Goal: Task Accomplishment & Management: Use online tool/utility

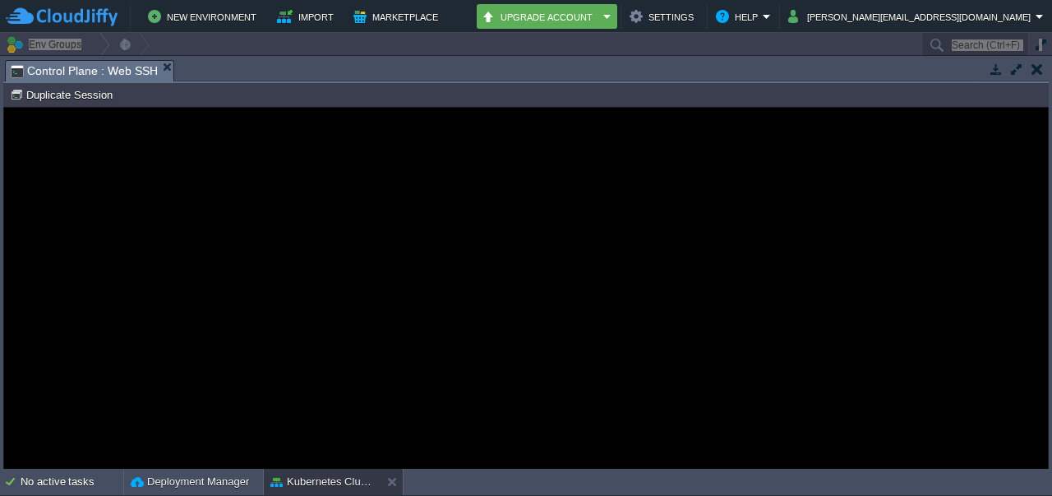
click at [1042, 78] on div at bounding box center [1013, 70] width 71 height 22
click at [1039, 68] on button "button" at bounding box center [1037, 69] width 12 height 15
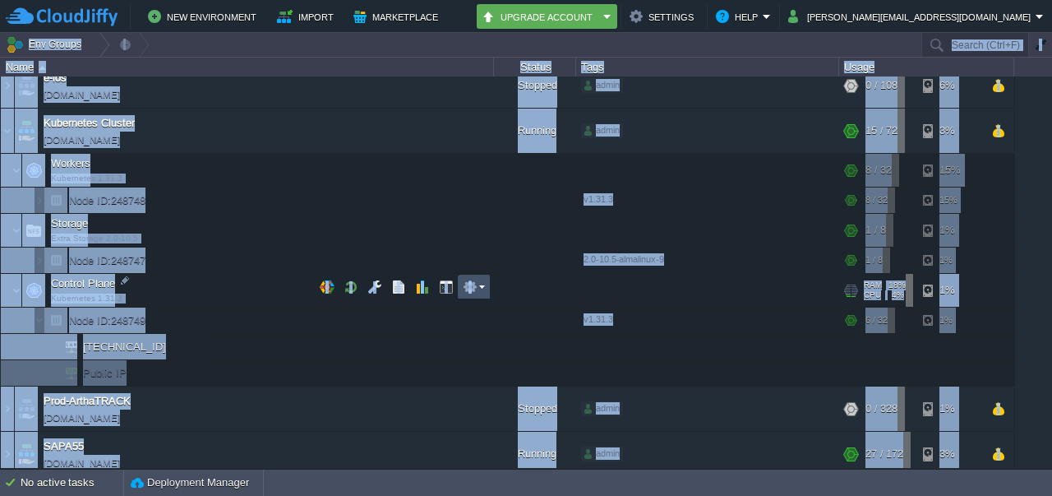
click at [463, 280] on button "button" at bounding box center [470, 286] width 15 height 15
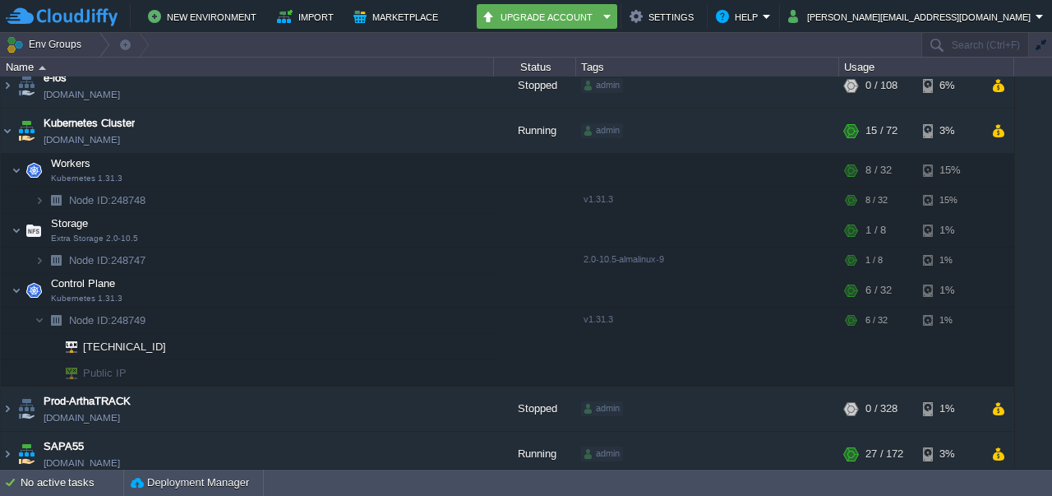
click at [386, 44] on td "Env Groups" at bounding box center [460, 45] width 920 height 24
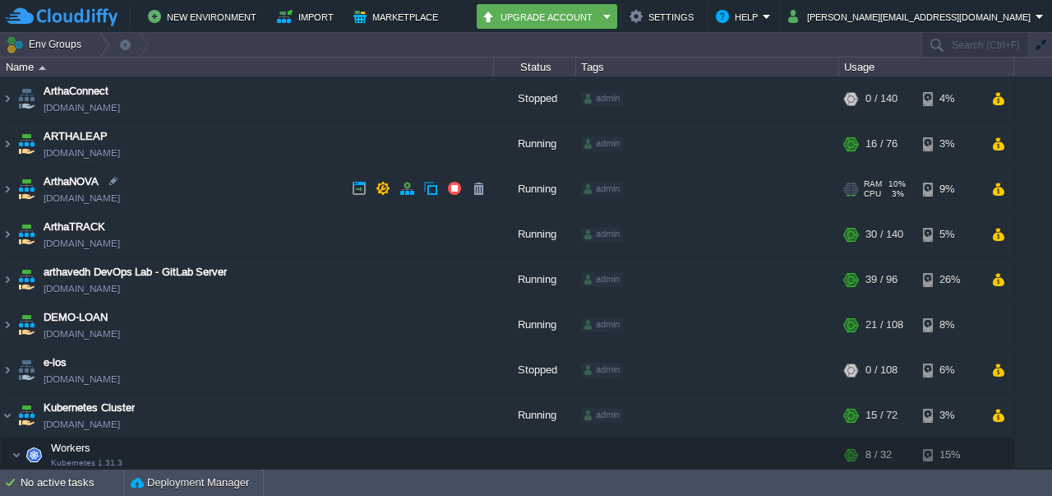
click at [94, 198] on link "[DOMAIN_NAME]" at bounding box center [82, 198] width 76 height 16
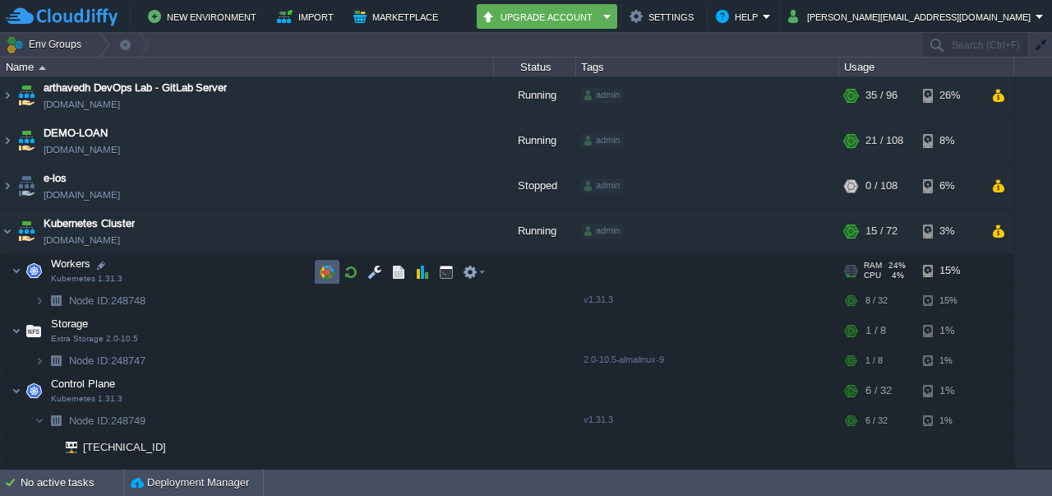
scroll to position [274, 0]
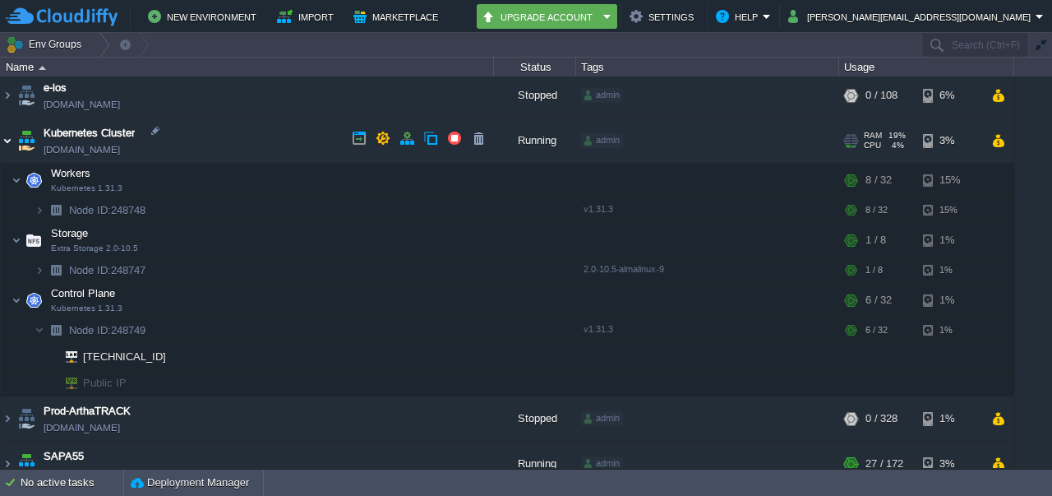
click at [8, 138] on img at bounding box center [7, 140] width 13 height 44
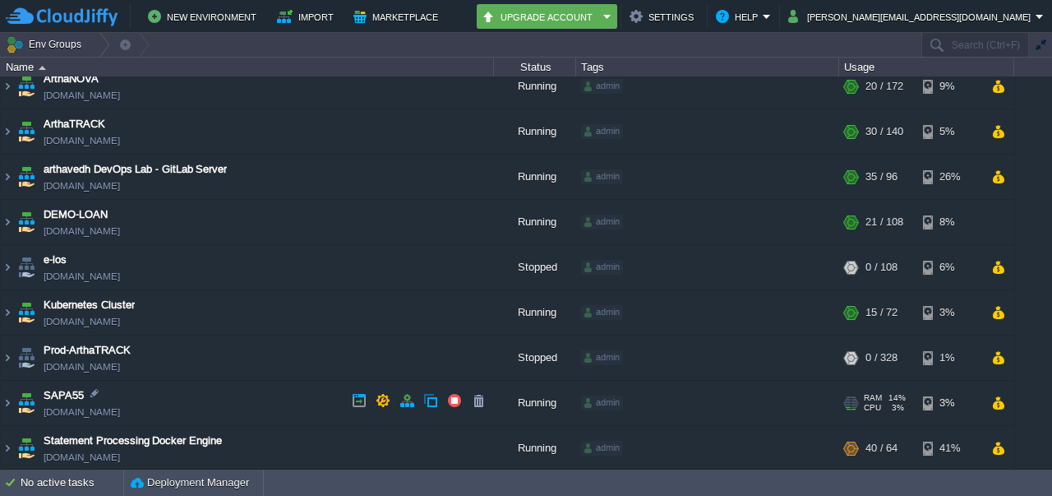
click at [95, 409] on link "[DOMAIN_NAME]" at bounding box center [82, 412] width 76 height 16
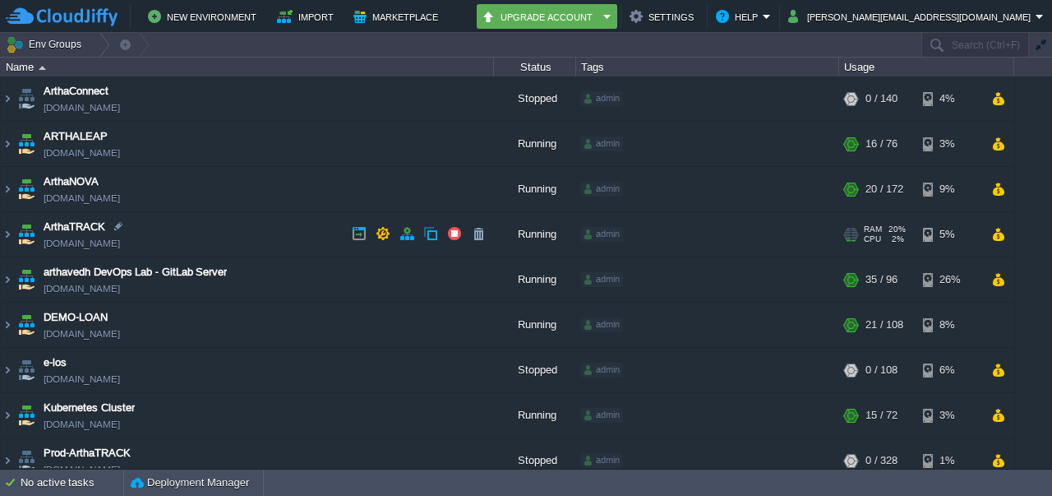
click at [105, 244] on link "[DOMAIN_NAME]" at bounding box center [82, 243] width 76 height 16
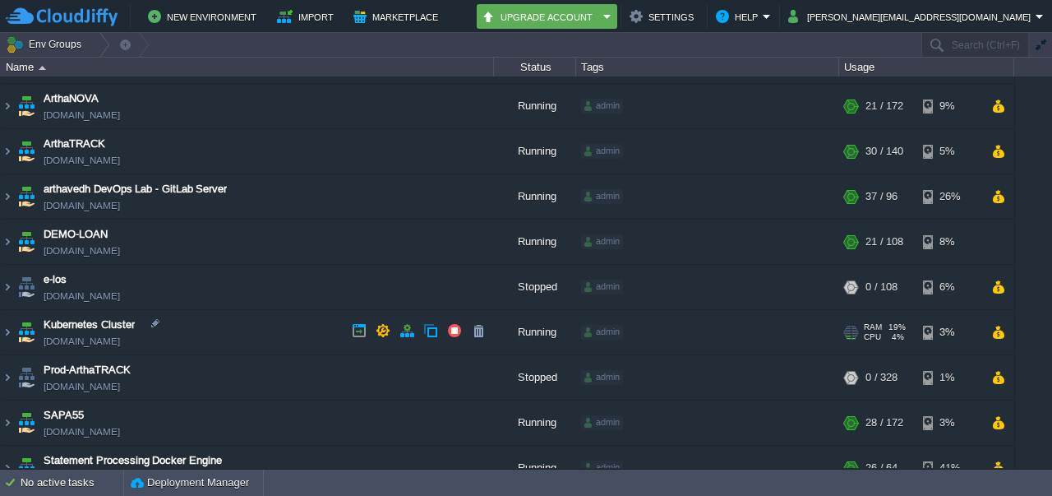
scroll to position [84, 0]
click at [12, 330] on img at bounding box center [7, 331] width 13 height 44
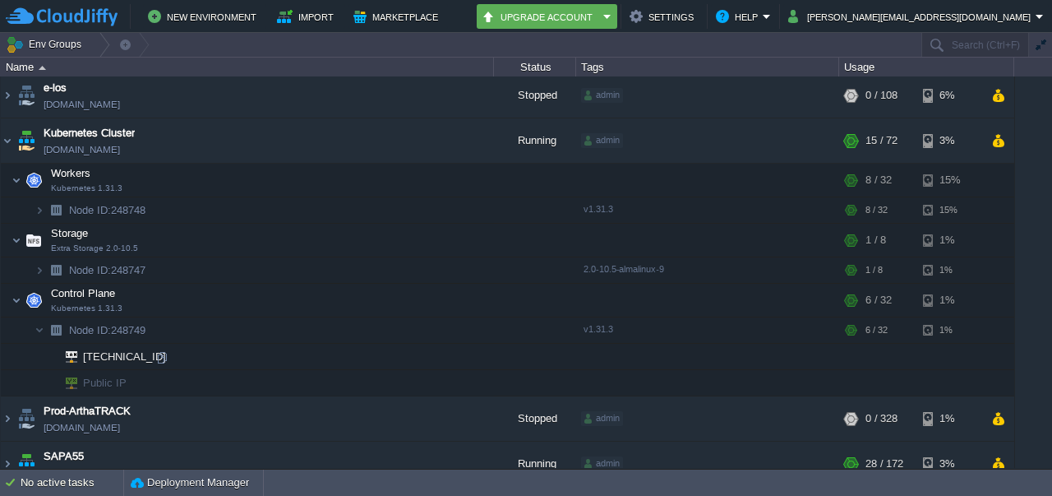
scroll to position [271, 0]
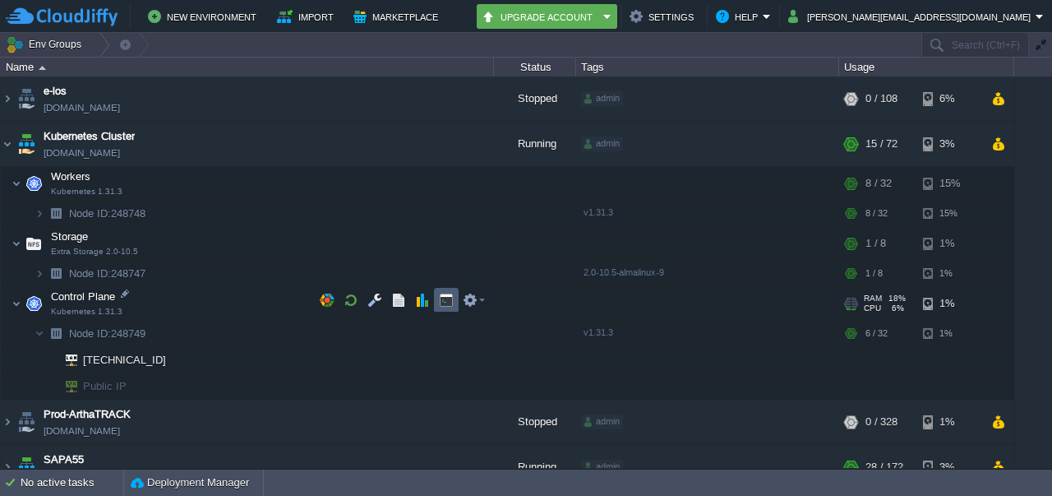
click at [438, 307] on td at bounding box center [446, 300] width 25 height 25
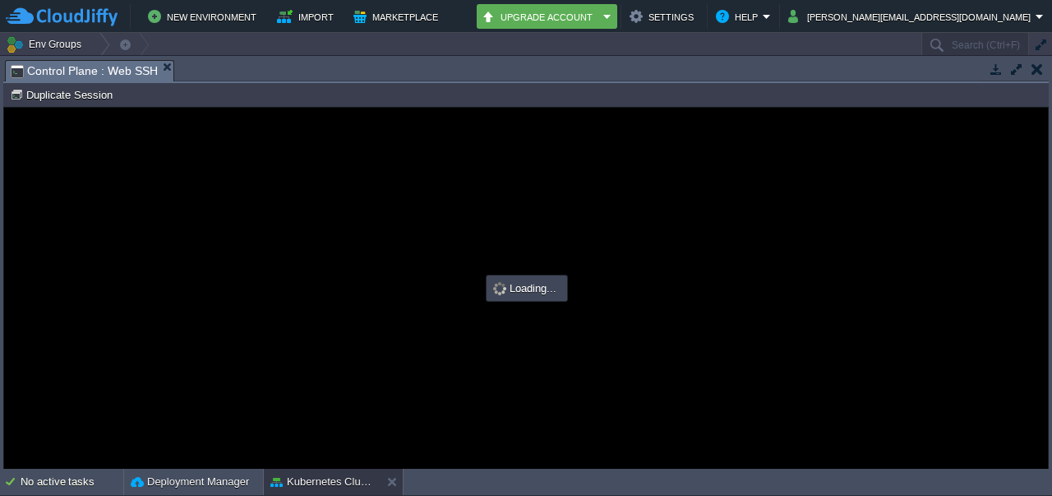
scroll to position [0, 0]
type input "#000000"
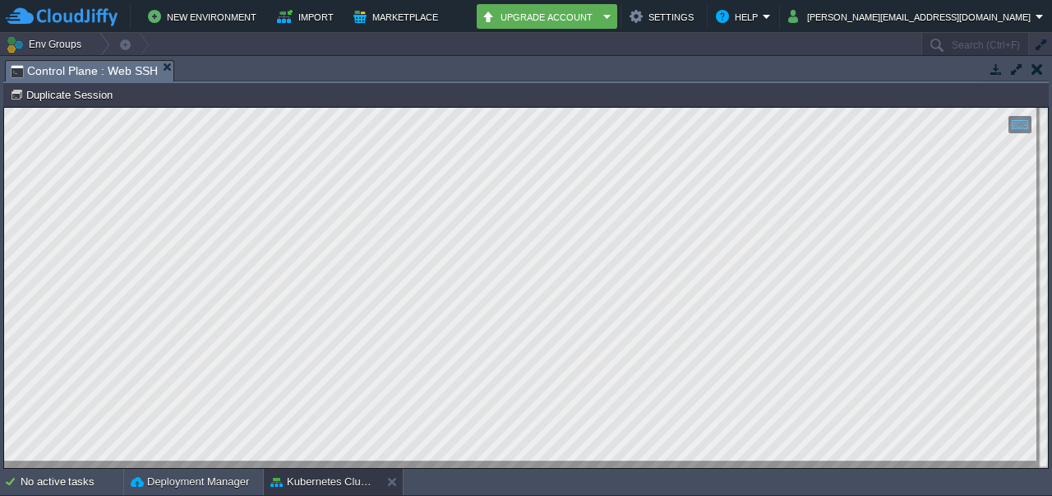
click at [4, 108] on html "Copy: Ctrl + Shift + C Paste: Ctrl + V Settings: Ctrl + Shift + Alt 0" at bounding box center [526, 108] width 1044 height 0
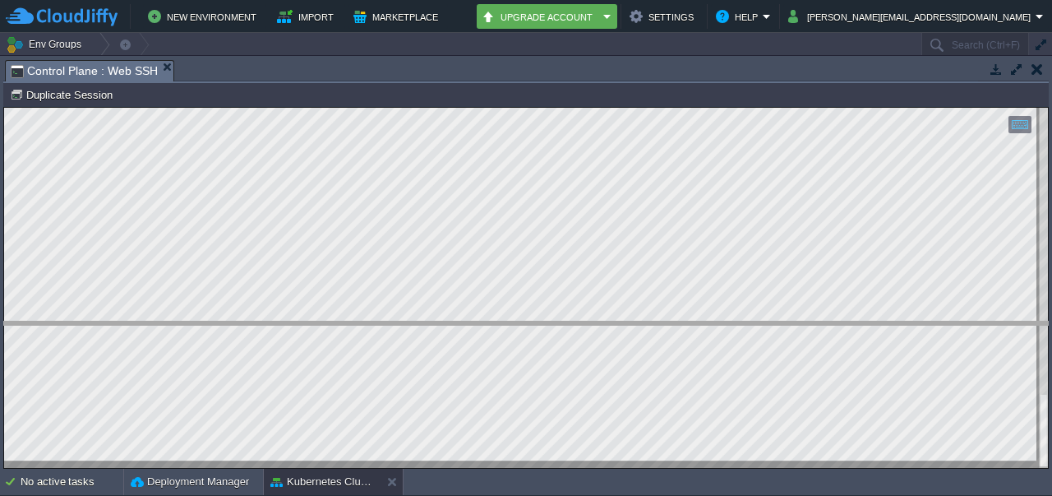
drag, startPoint x: 406, startPoint y: 62, endPoint x: 431, endPoint y: 348, distance: 287.9
click at [431, 348] on body "New Environment Import Marketplace Bonus ₹0.00 Upgrade Account Settings Help [P…" at bounding box center [526, 248] width 1052 height 496
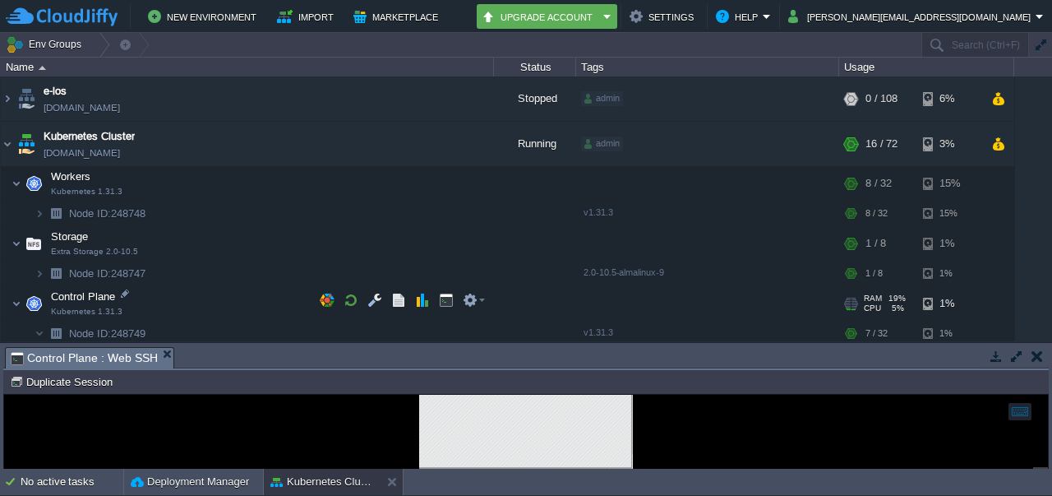
scroll to position [324, 0]
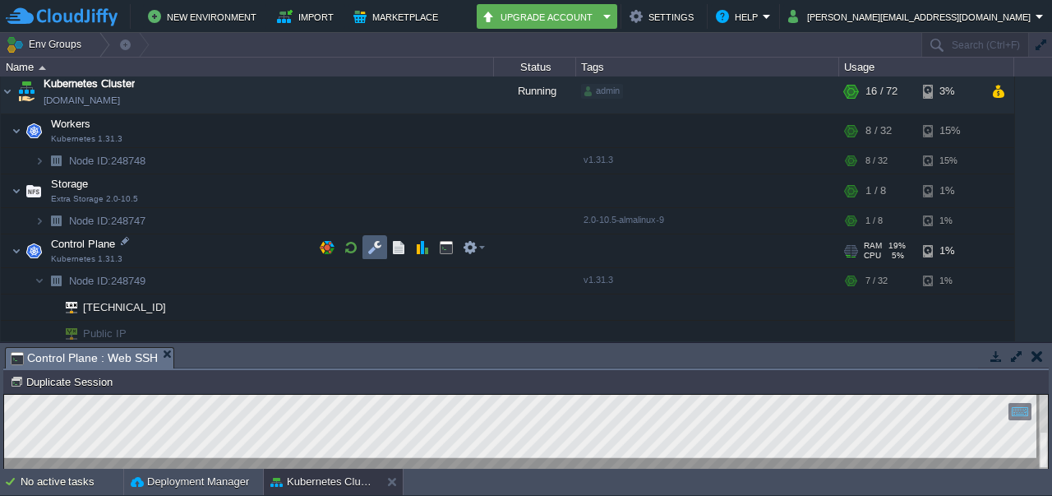
click at [382, 247] on td at bounding box center [374, 247] width 25 height 25
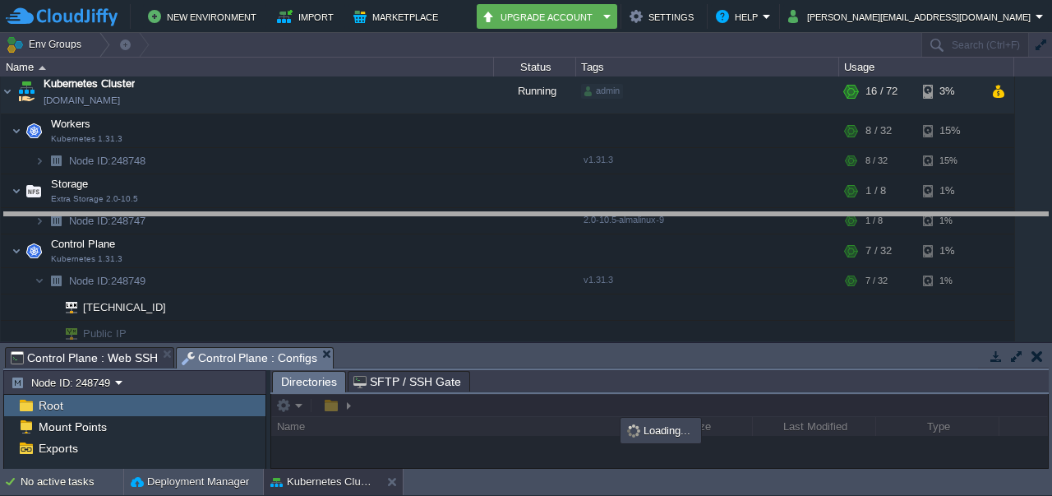
drag, startPoint x: 449, startPoint y: 353, endPoint x: 472, endPoint y: 177, distance: 177.4
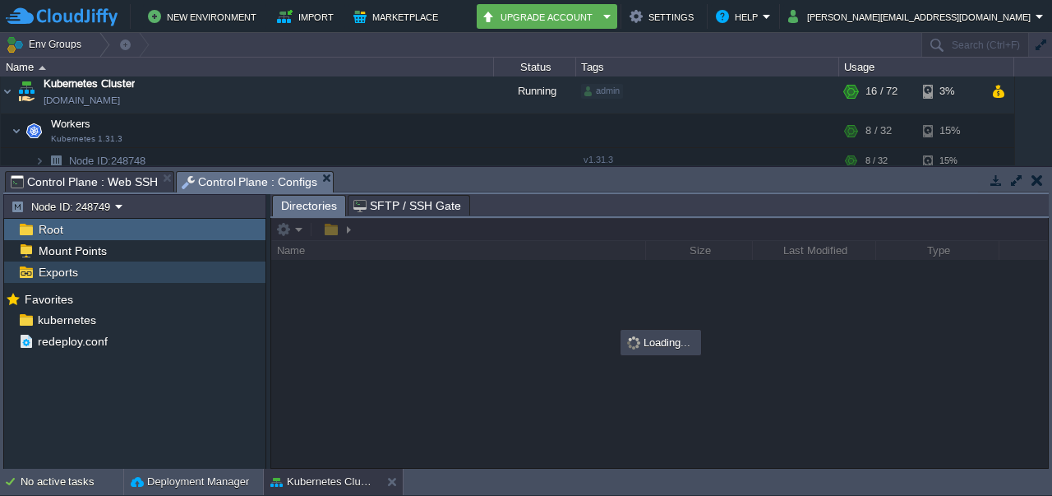
click at [93, 272] on div "Exports" at bounding box center [134, 271] width 261 height 21
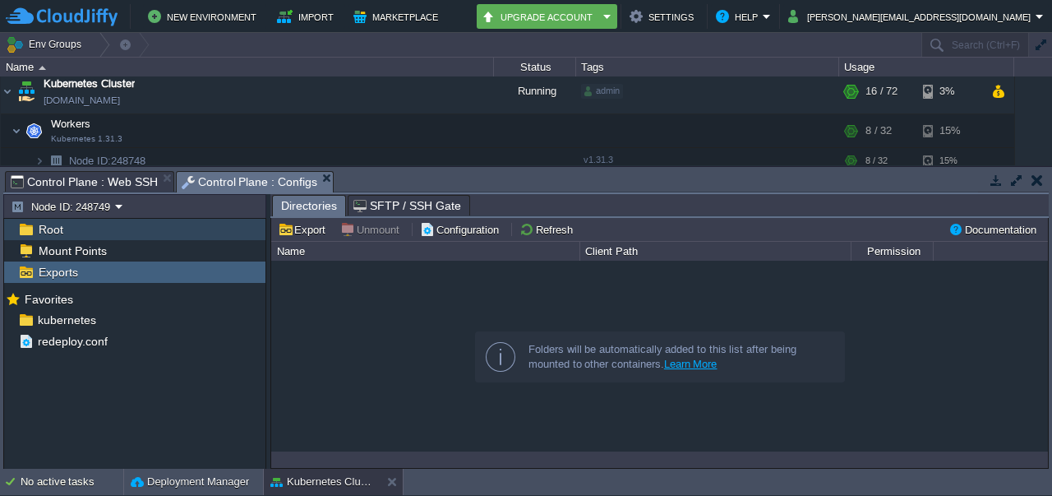
click at [51, 235] on span "Root" at bounding box center [50, 229] width 30 height 15
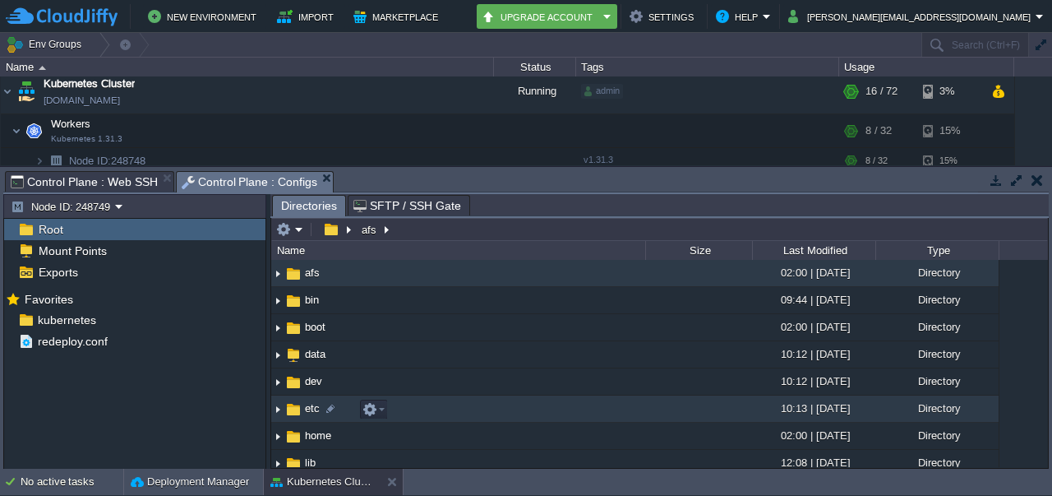
scroll to position [20, 0]
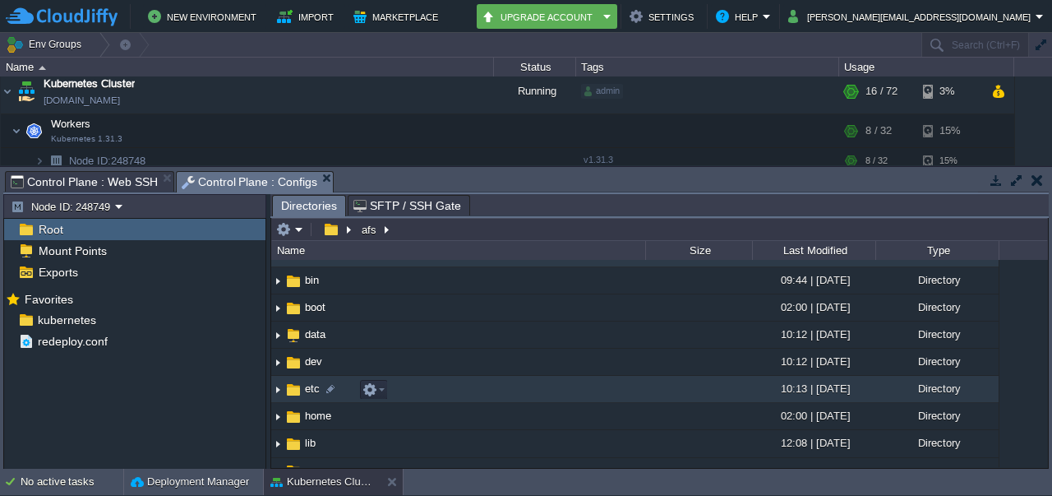
click at [280, 391] on img at bounding box center [277, 388] width 13 height 25
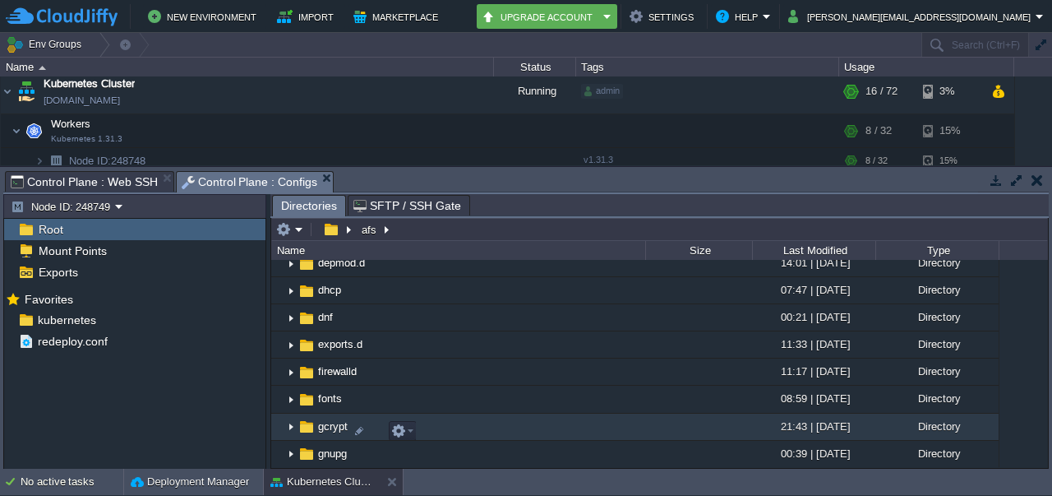
scroll to position [518, 0]
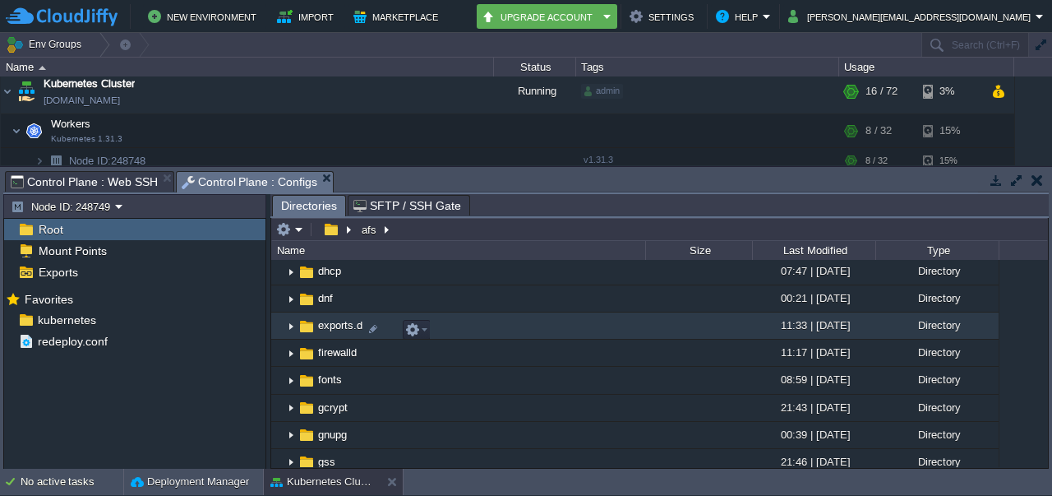
click at [288, 331] on img at bounding box center [290, 325] width 13 height 25
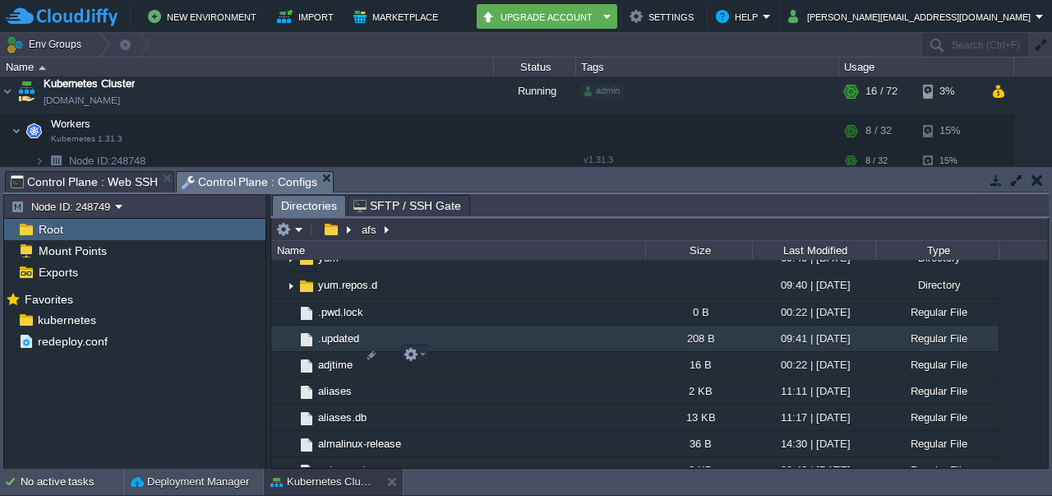
scroll to position [2325, 0]
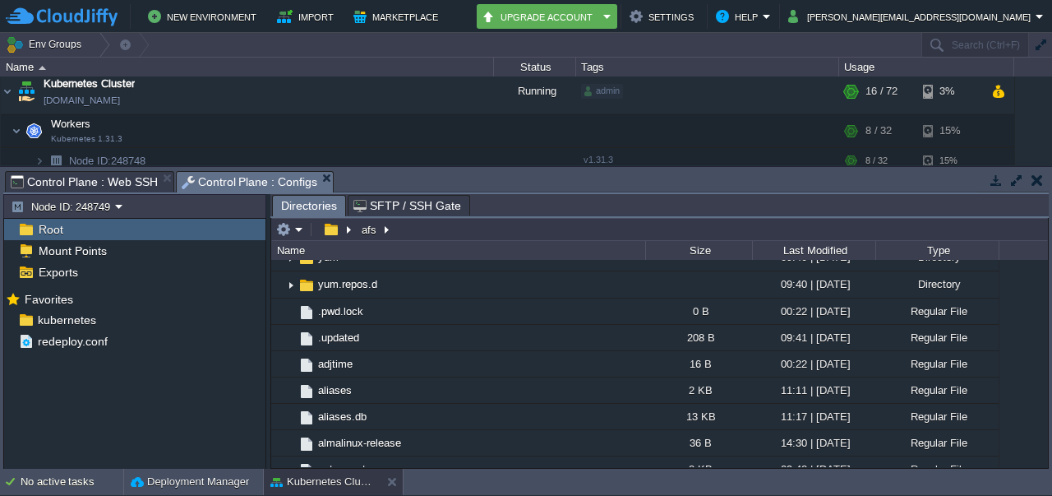
click at [112, 187] on span "Control Plane : Web SSH" at bounding box center [84, 182] width 147 height 20
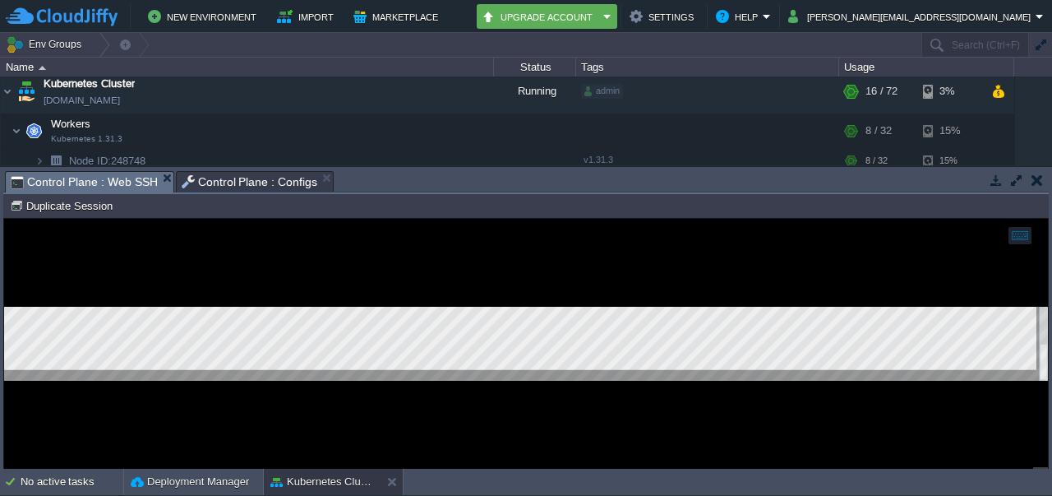
click at [310, 399] on div at bounding box center [526, 344] width 1044 height 250
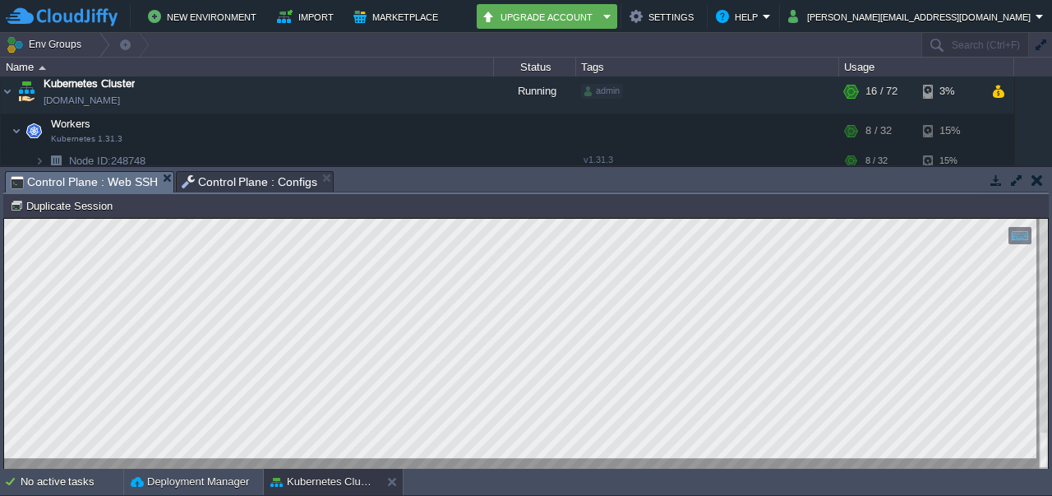
drag, startPoint x: 3, startPoint y: 368, endPoint x: 280, endPoint y: 459, distance: 291.3
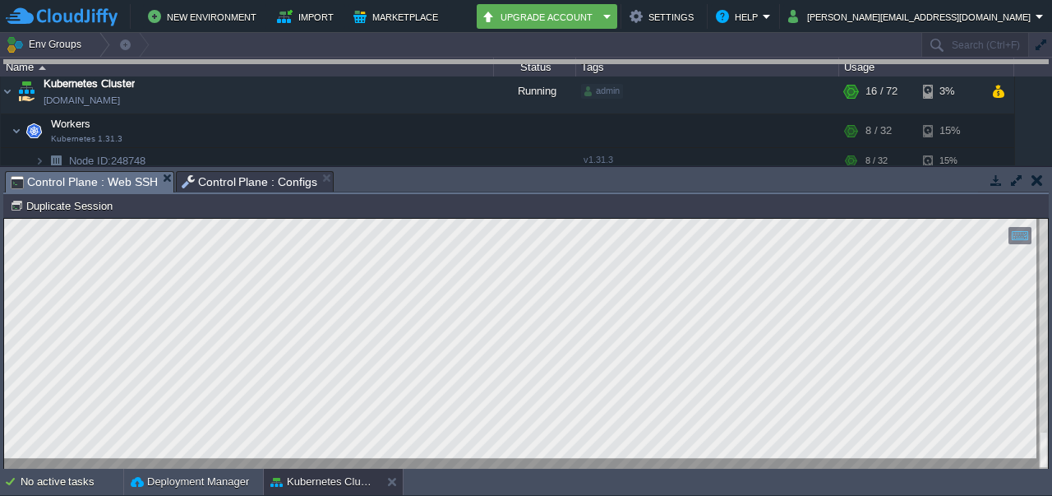
drag, startPoint x: 467, startPoint y: 182, endPoint x: 517, endPoint y: -62, distance: 249.2
click at [517, 0] on html "New Environment Import Marketplace Bonus ₹0.00 Upgrade Account Settings Help [P…" at bounding box center [526, 248] width 1052 height 496
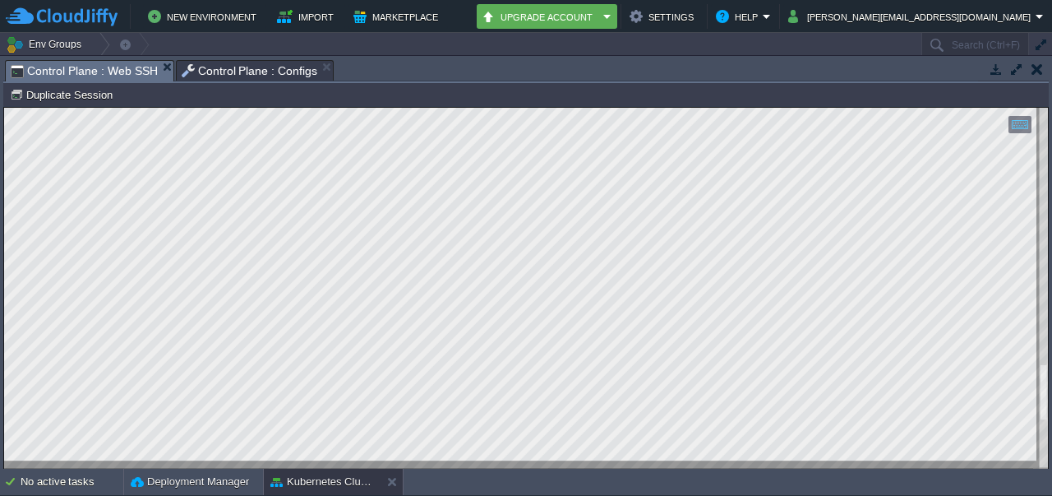
click at [245, 108] on html "Copy: Ctrl + Shift + C Paste: Ctrl + V Settings: Ctrl + Shift + Alt 0" at bounding box center [526, 108] width 1044 height 0
click at [301, 108] on html "Copy: Ctrl + Shift + C Paste: Ctrl + V Settings: Ctrl + Shift + Alt 0" at bounding box center [526, 108] width 1044 height 0
click at [4, 108] on html "Copy: Ctrl + Shift + C Paste: Ctrl + V Settings: Ctrl + Shift + Alt 0" at bounding box center [526, 108] width 1044 height 0
click at [353, 465] on div at bounding box center [526, 288] width 1044 height 361
click at [4, 108] on html "Copy: Ctrl + Shift + C Paste: Ctrl + V Settings: Ctrl + Shift + Alt 0" at bounding box center [526, 108] width 1044 height 0
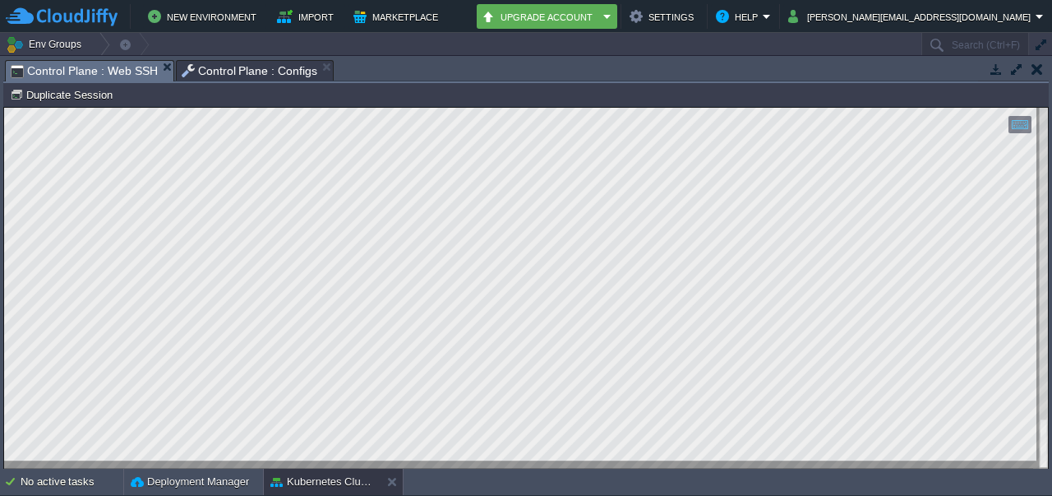
click at [4, 108] on html "Copy: Ctrl + Shift + C Paste: Ctrl + V Settings: Ctrl + Shift + Alt 0" at bounding box center [526, 108] width 1044 height 0
click at [845, 108] on html "Copy: Ctrl + Shift + C Paste: Ctrl + V Settings: Ctrl + Shift + Alt 0" at bounding box center [526, 108] width 1044 height 0
click at [4, 108] on html "Copy: Ctrl + Shift + C Paste: Ctrl + V Settings: Ctrl + Shift + Alt 0" at bounding box center [526, 108] width 1044 height 0
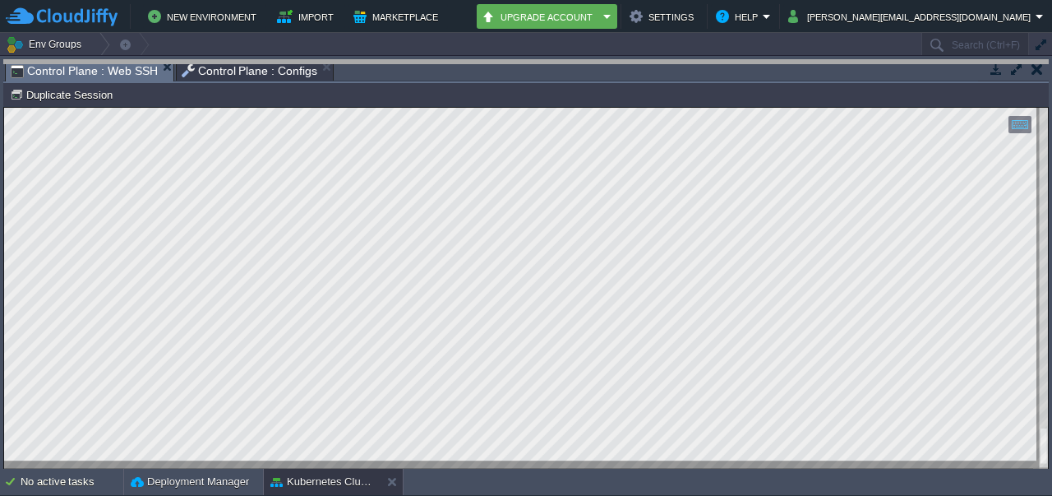
drag, startPoint x: 470, startPoint y: 66, endPoint x: 479, endPoint y: 5, distance: 61.5
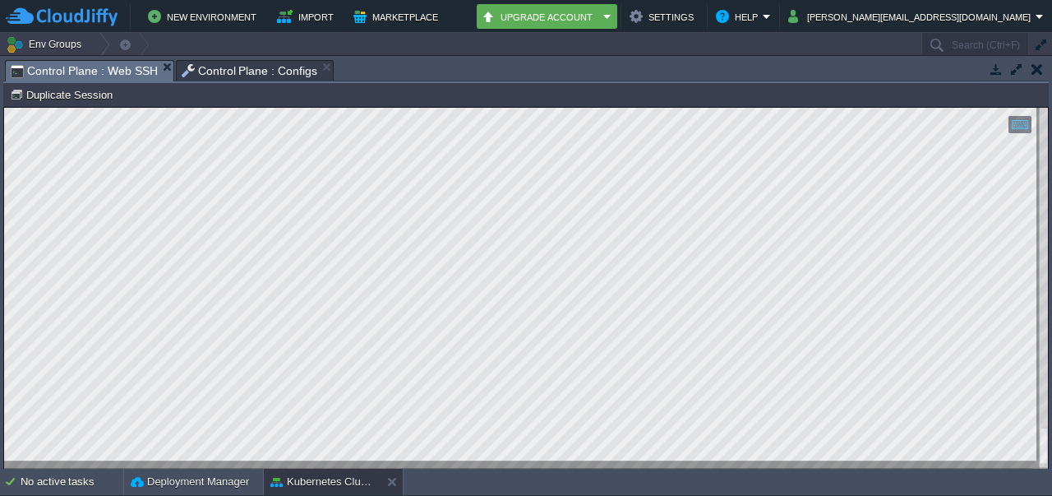
click at [717, 108] on html "Copy: Ctrl + Shift + C Paste: Ctrl + V Settings: Ctrl + Shift + Alt 0" at bounding box center [526, 108] width 1044 height 0
click at [246, 468] on div at bounding box center [526, 288] width 1044 height 361
